Goal: Task Accomplishment & Management: Complete application form

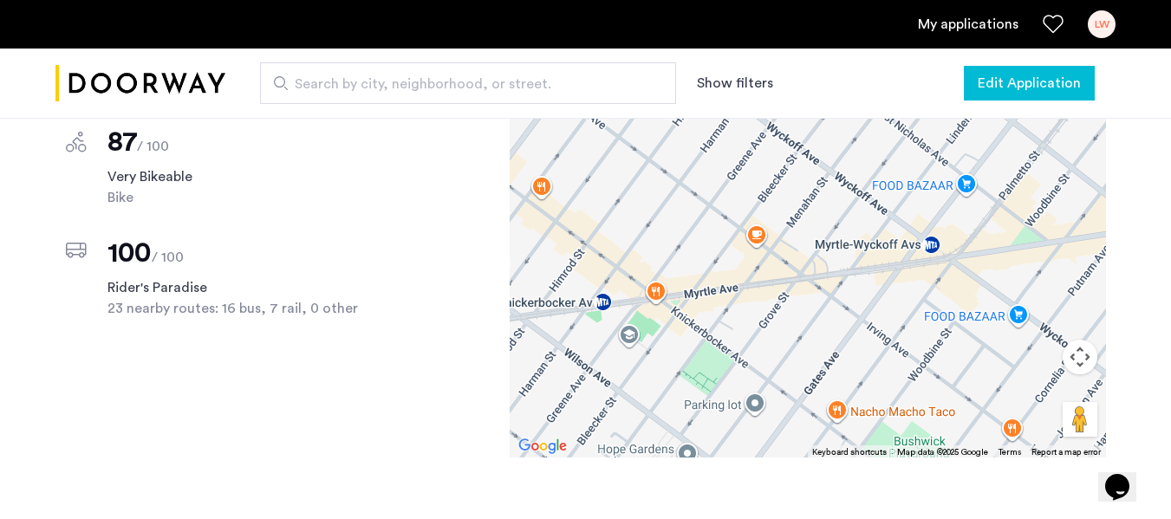
click at [990, 79] on span "Edit Application" at bounding box center [1029, 83] width 103 height 21
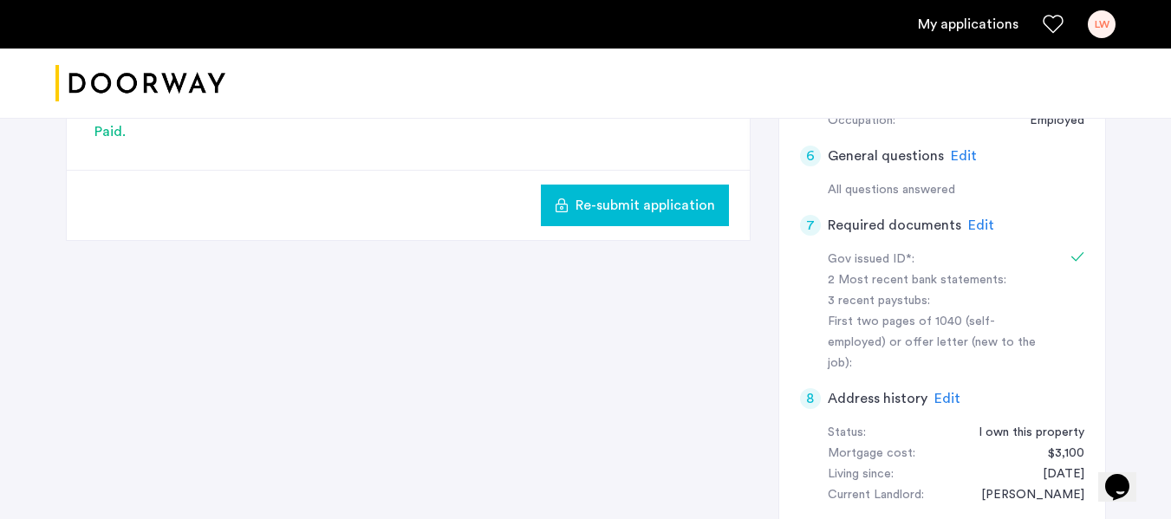
scroll to position [517, 0]
click at [983, 223] on span "Edit" at bounding box center [981, 225] width 26 height 14
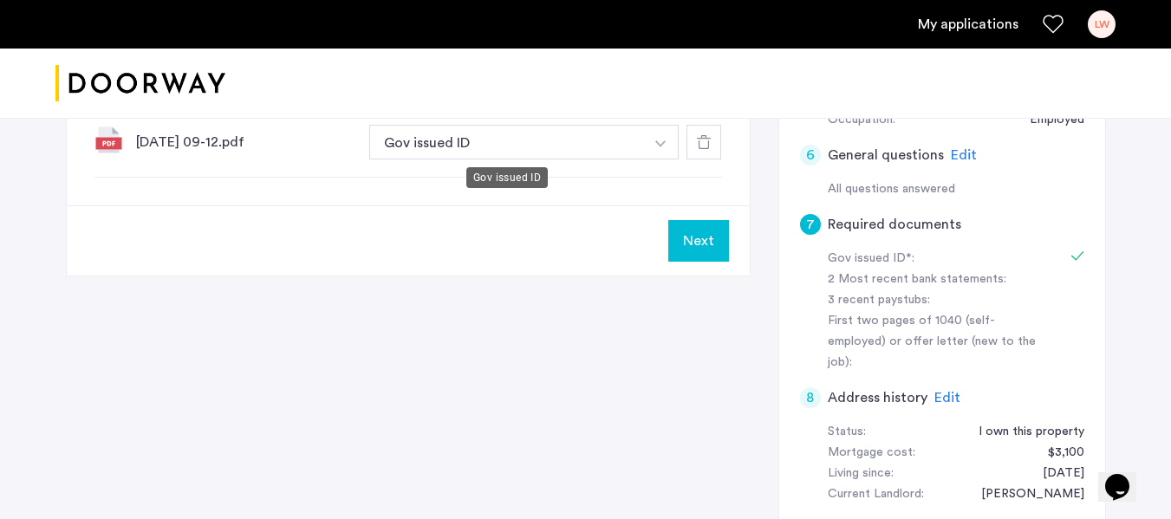
click at [555, 139] on button "Gov issued ID" at bounding box center [507, 142] width 276 height 35
click at [662, 142] on img "button" at bounding box center [660, 143] width 10 height 7
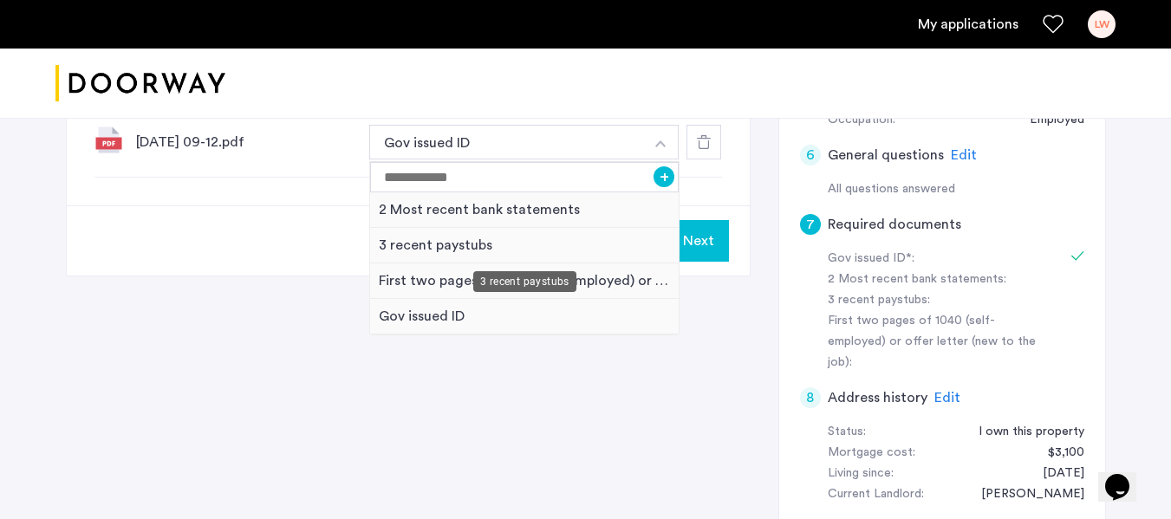
click at [466, 244] on div "3 recent paystubs" at bounding box center [525, 246] width 310 height 36
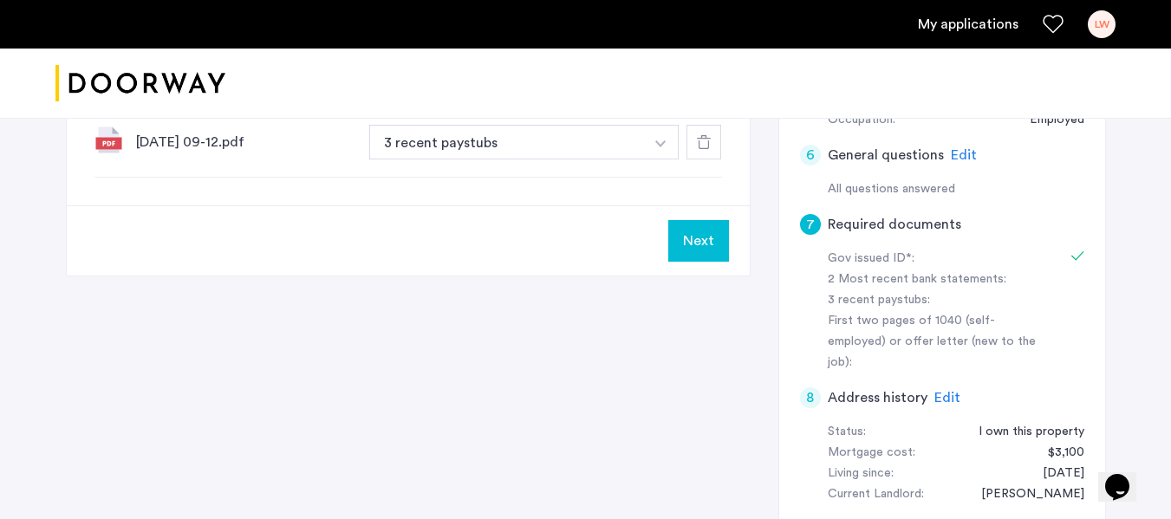
click at [689, 251] on button "Next" at bounding box center [698, 241] width 61 height 42
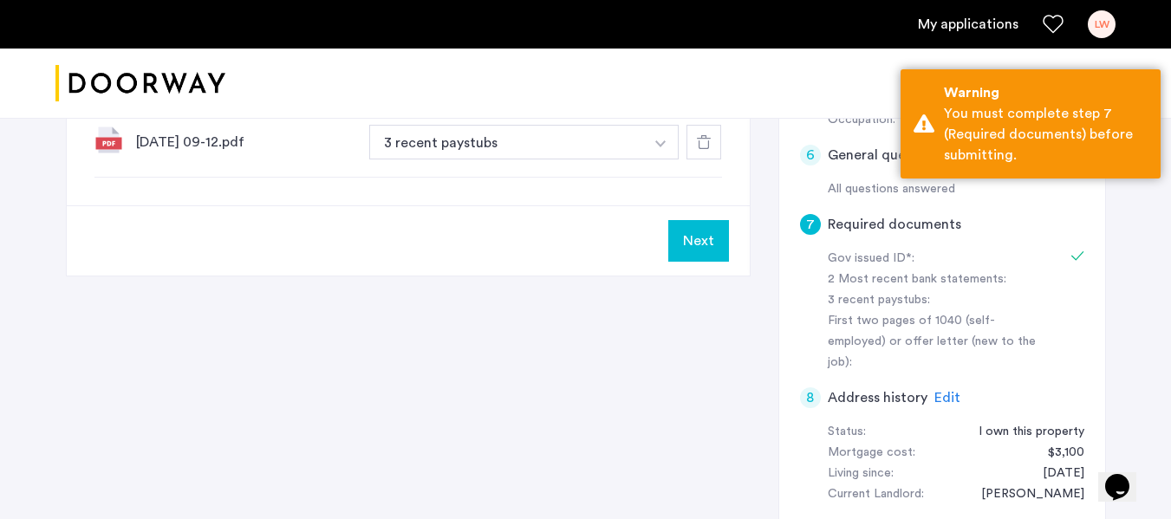
click at [675, 318] on div "7 Required documents Gov issued ID* 2 Most recent bank statements 3 recent pays…" at bounding box center [586, 183] width 1040 height 910
click at [641, 135] on button "3 recent paystubs" at bounding box center [507, 142] width 276 height 35
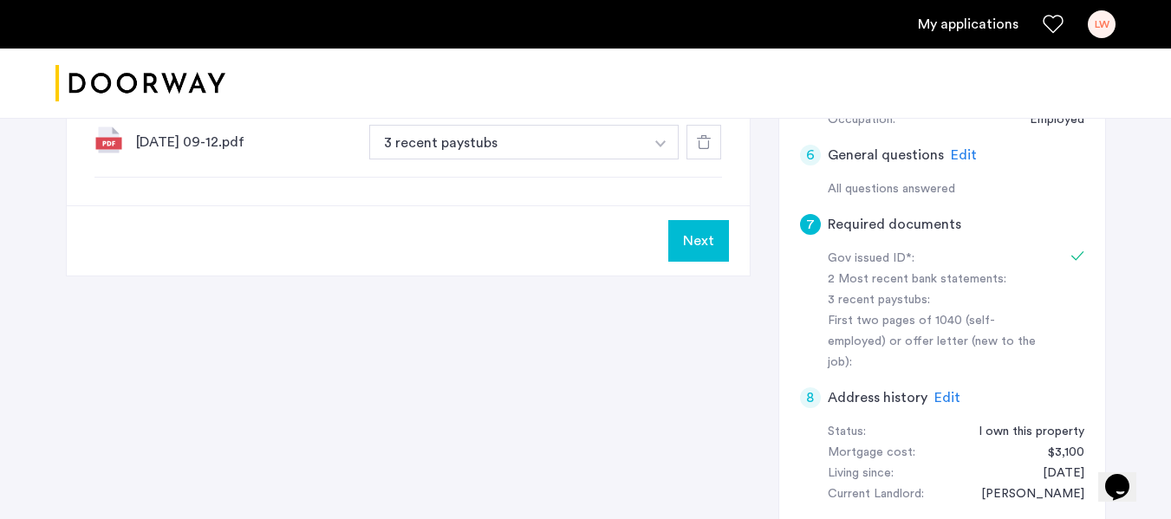
click at [660, 141] on img "button" at bounding box center [660, 143] width 10 height 7
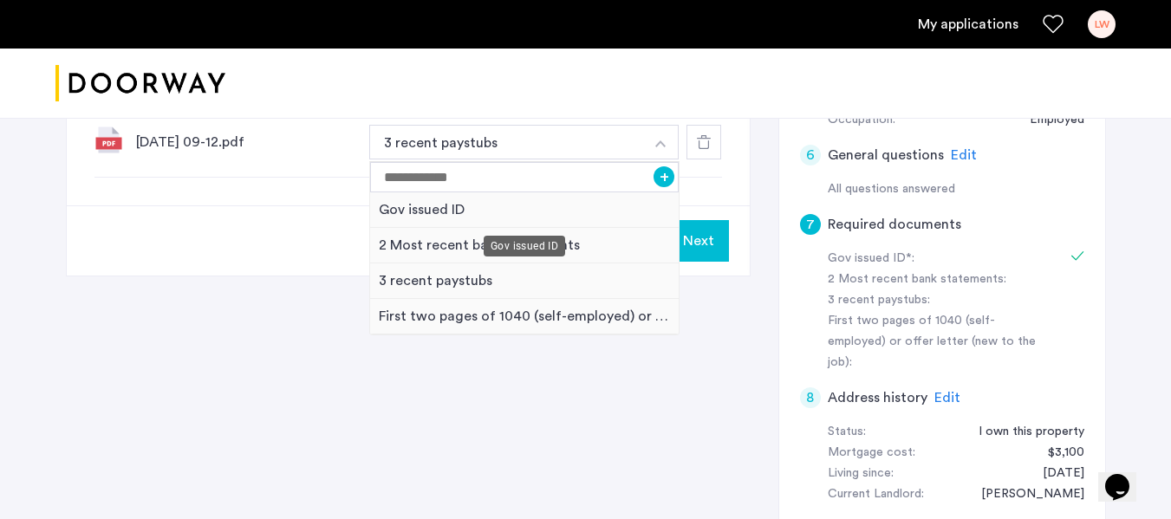
click at [570, 218] on div "Gov issued ID" at bounding box center [525, 210] width 310 height 36
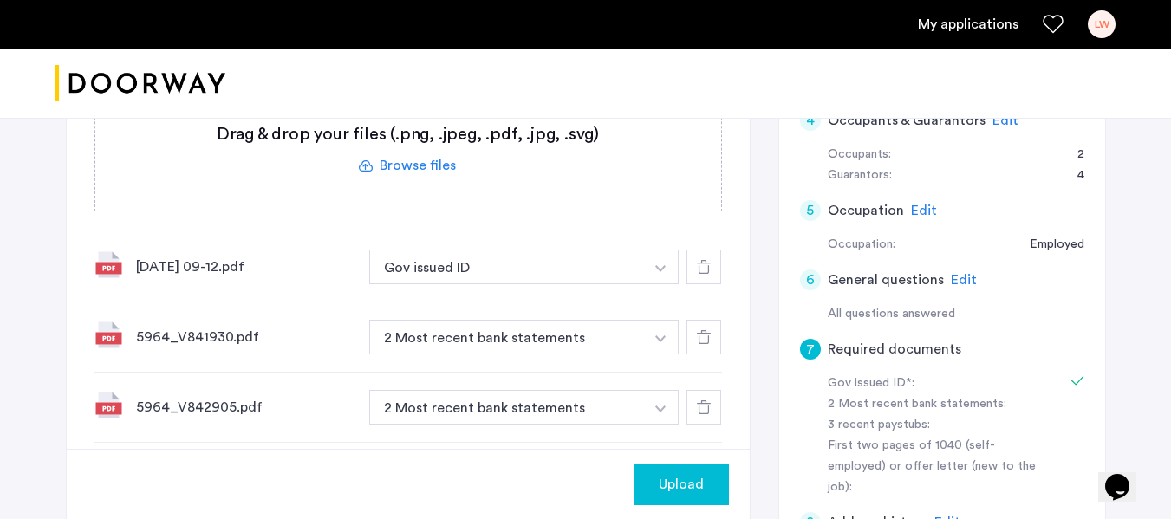
scroll to position [391, 0]
click at [528, 265] on button "Gov issued ID" at bounding box center [507, 268] width 276 height 35
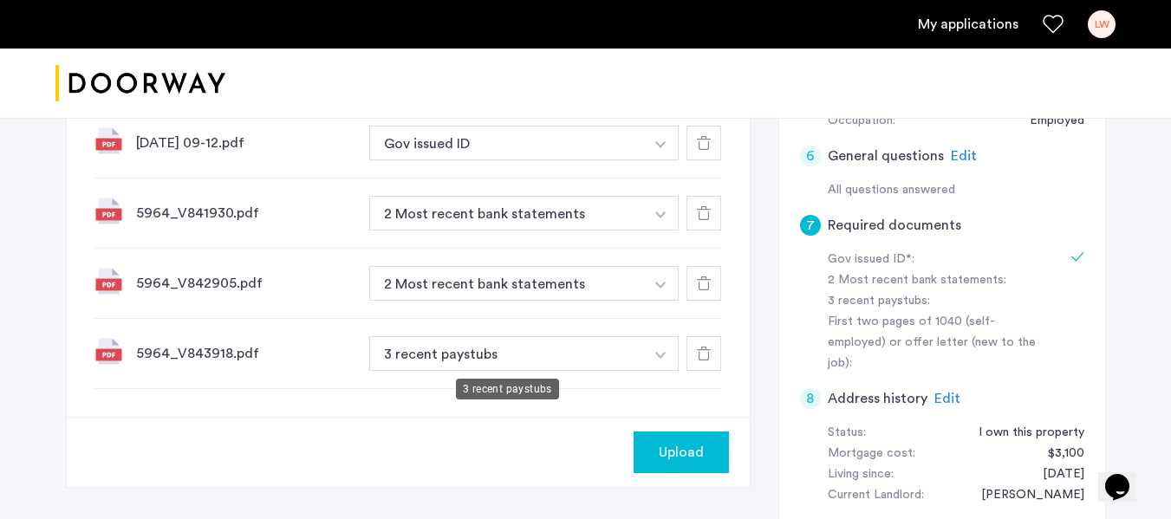
scroll to position [515, 0]
click at [661, 218] on img "button" at bounding box center [660, 215] width 10 height 7
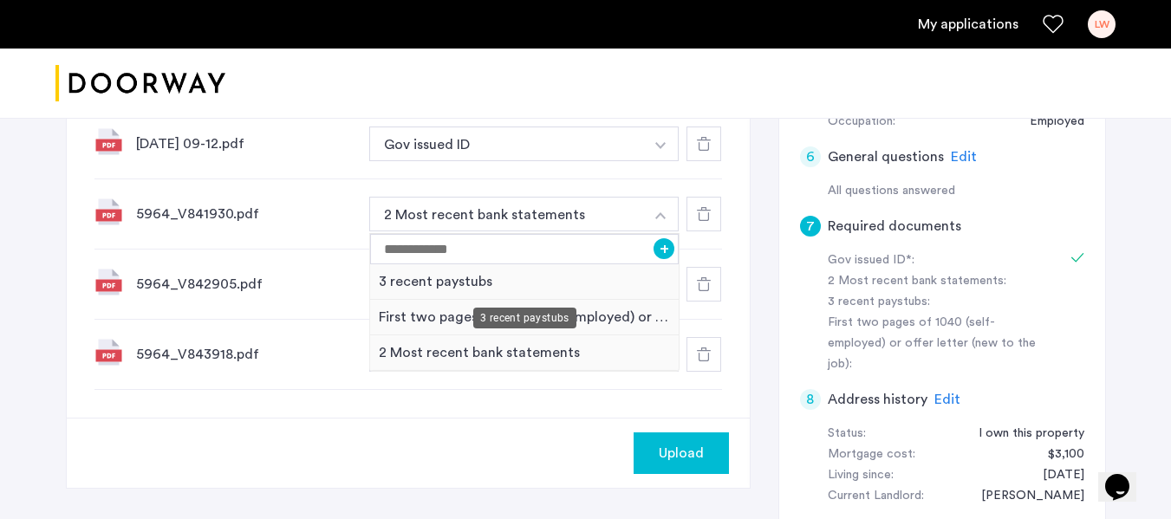
click at [575, 283] on div "3 recent paystubs" at bounding box center [525, 282] width 310 height 36
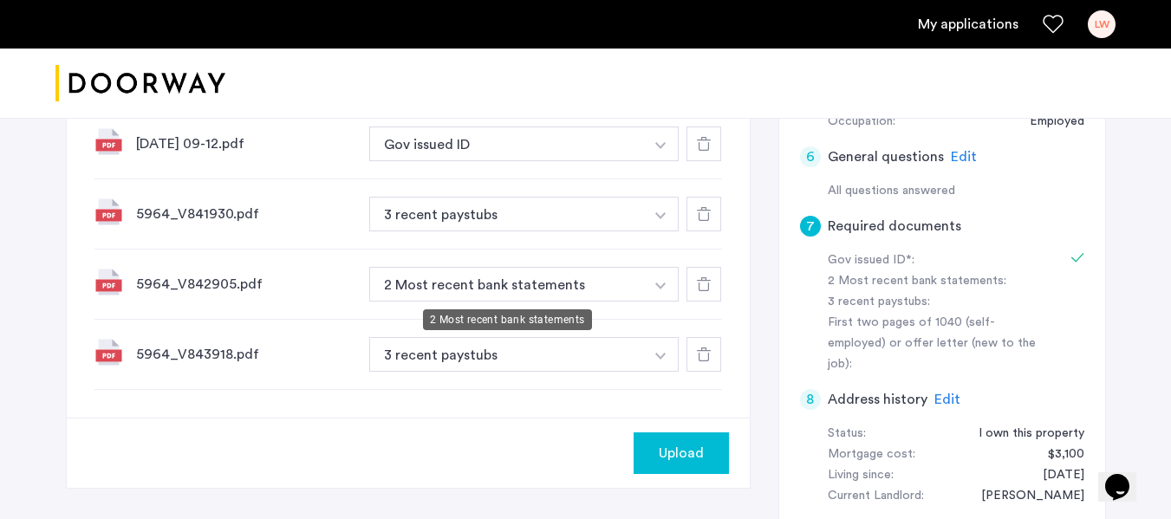
click at [577, 284] on button "2 Most recent bank statements" at bounding box center [507, 284] width 276 height 35
click at [662, 286] on img "button" at bounding box center [660, 286] width 10 height 7
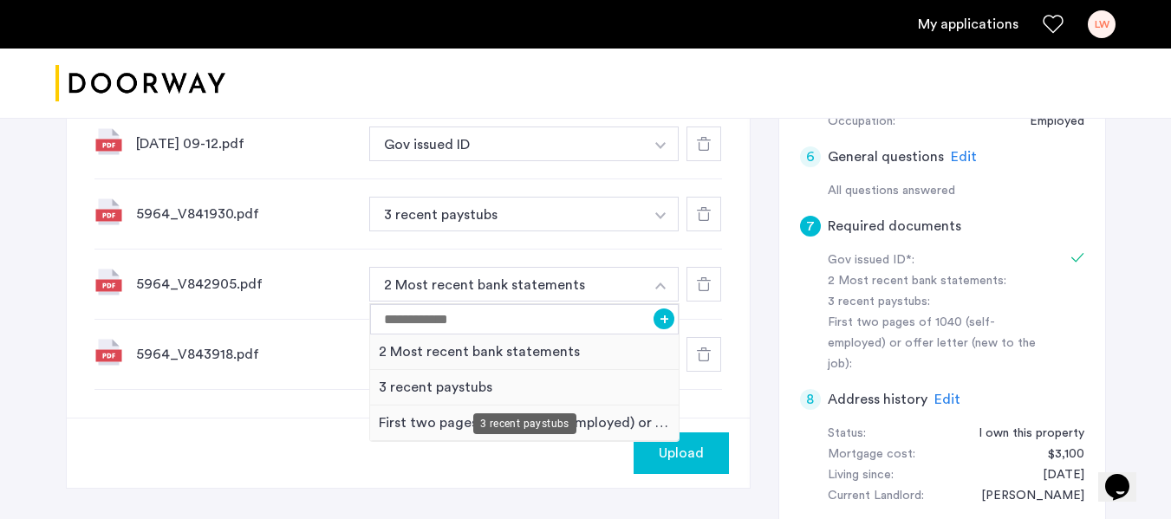
click at [511, 387] on div "3 recent paystubs" at bounding box center [525, 388] width 310 height 36
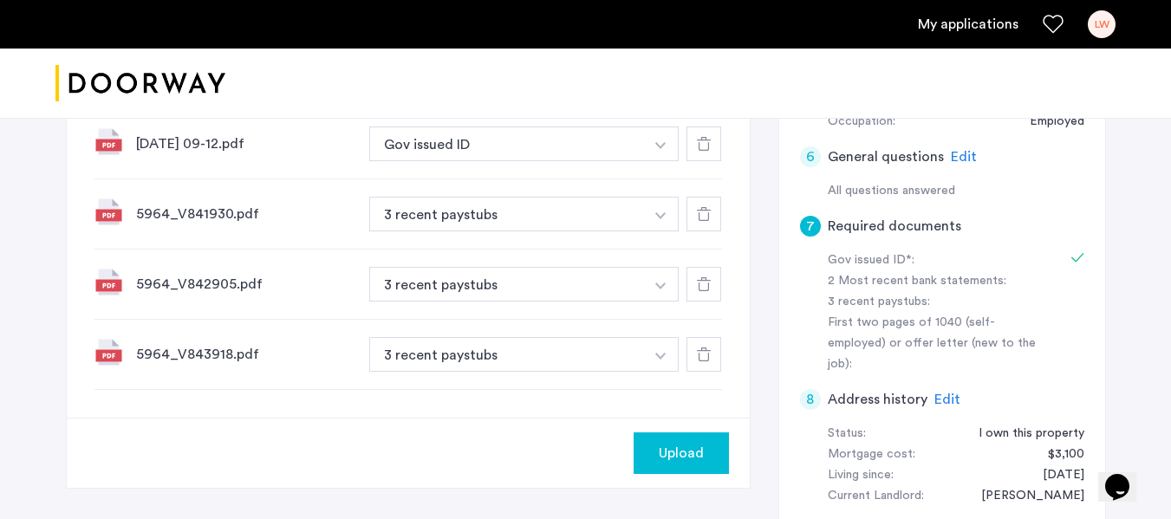
click at [691, 453] on span "Upload" at bounding box center [681, 453] width 45 height 21
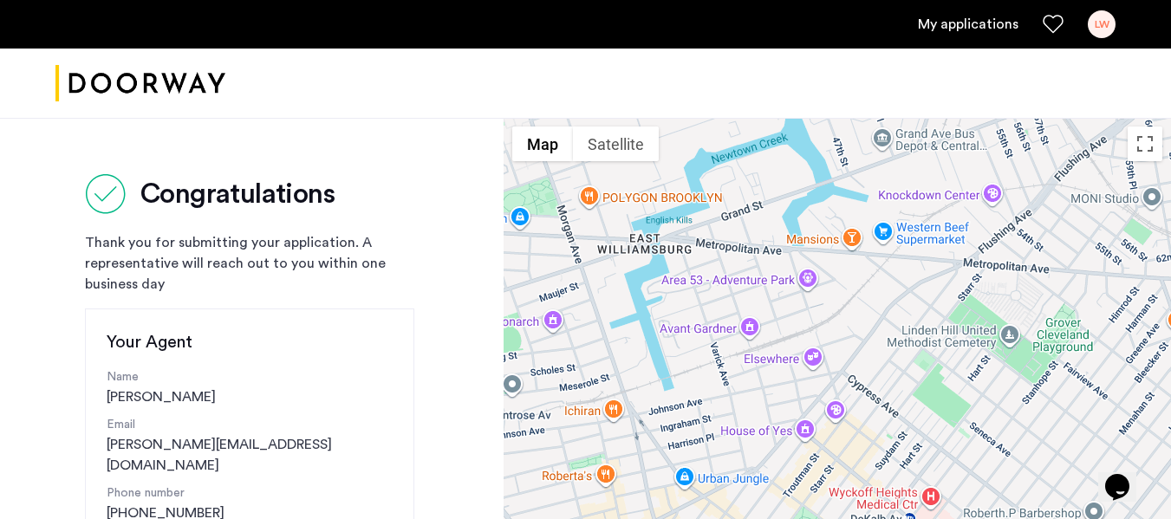
click at [955, 28] on link "My applications" at bounding box center [968, 24] width 101 height 21
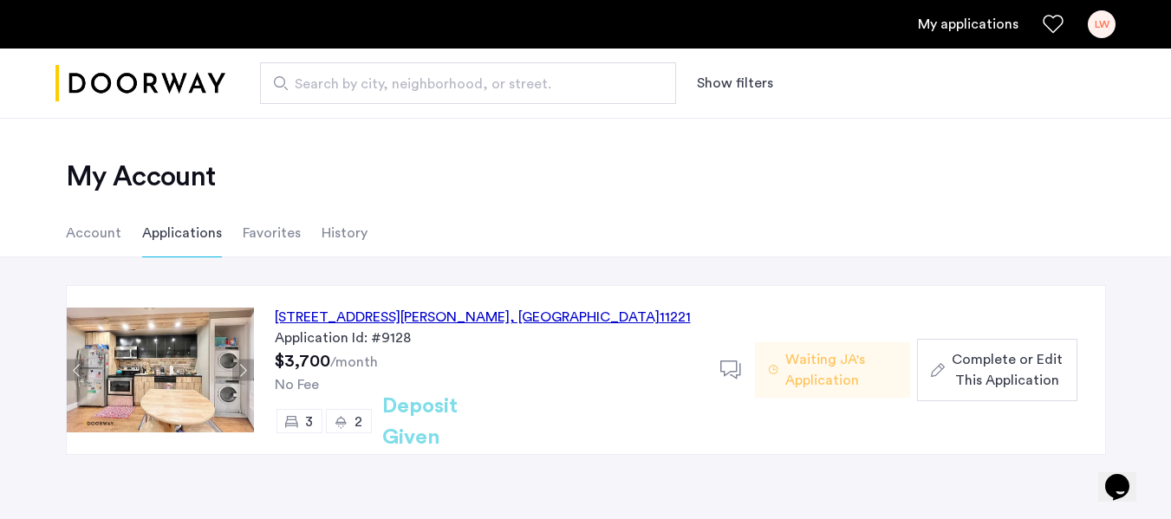
drag, startPoint x: 570, startPoint y: 315, endPoint x: 274, endPoint y: 318, distance: 295.7
click at [274, 318] on div "[STREET_ADDRESS][PERSON_NAME] Application Id: #9128 $3,700 /month No Fee 3 2 De…" at bounding box center [487, 370] width 466 height 168
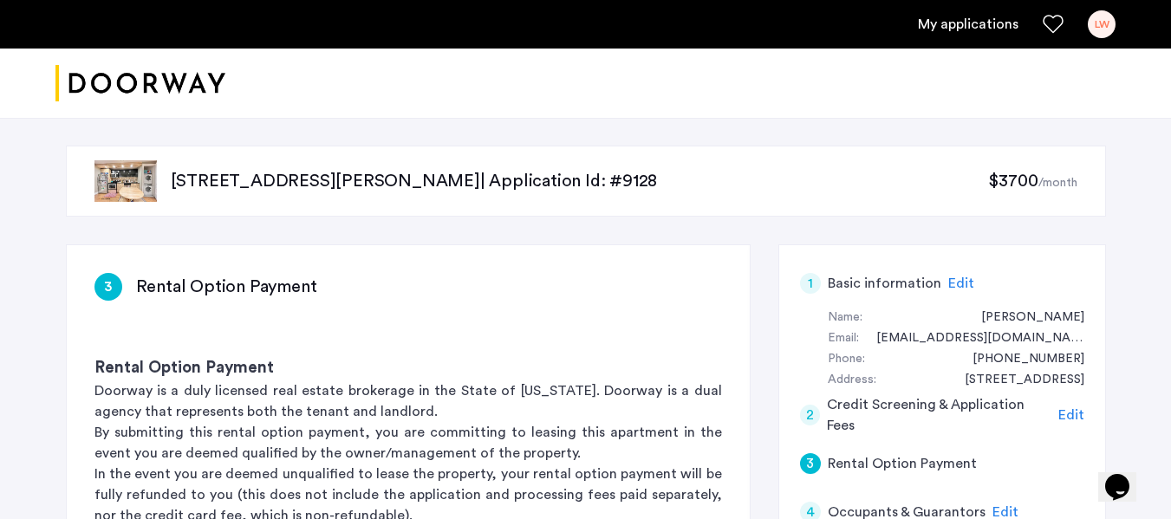
drag, startPoint x: 525, startPoint y: 180, endPoint x: 164, endPoint y: 200, distance: 361.2
click at [164, 200] on div "[STREET_ADDRESS][PERSON_NAME] | Application Id: #9128 $3700 /month" at bounding box center [586, 181] width 1040 height 71
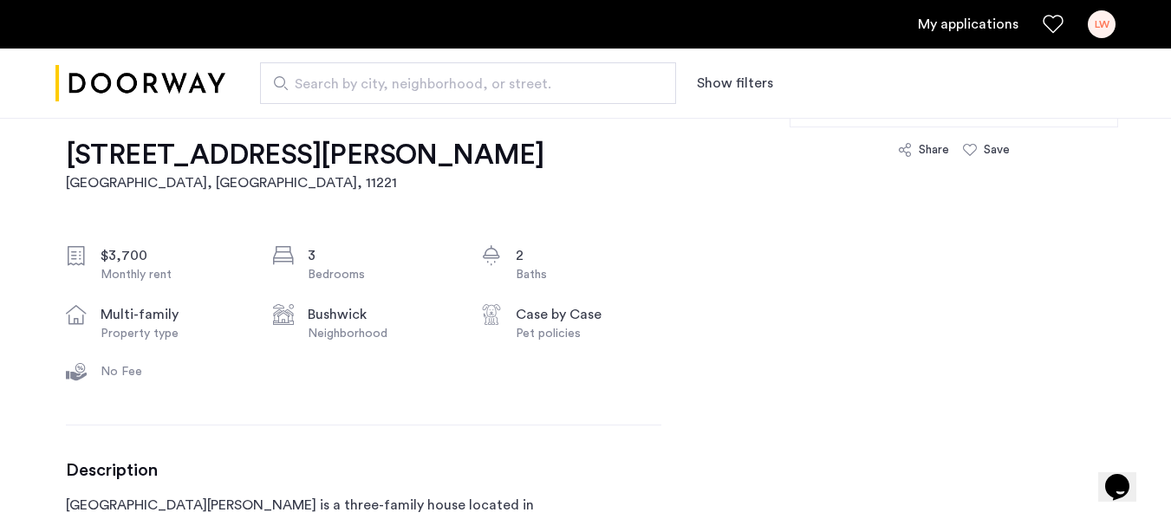
scroll to position [541, 0]
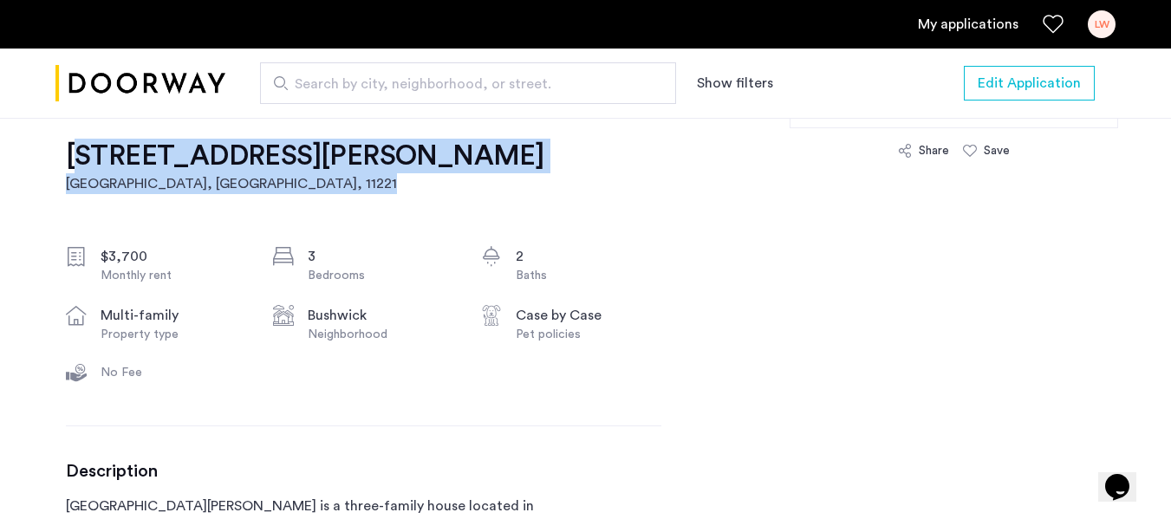
drag, startPoint x: 394, startPoint y: 153, endPoint x: 63, endPoint y: 154, distance: 331.2
copy link "[STREET_ADDRESS][PERSON_NAME]"
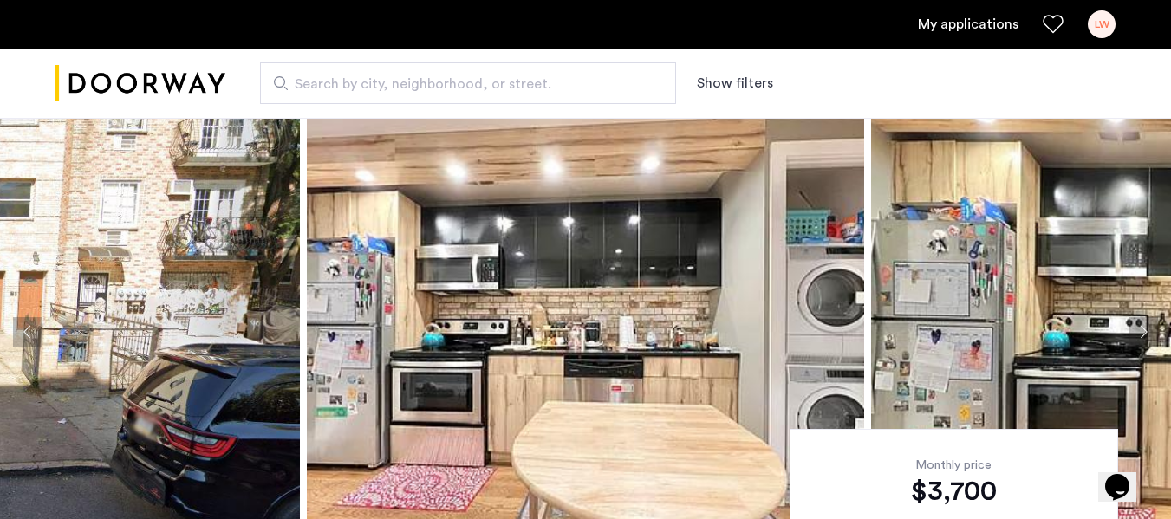
scroll to position [0, 0]
